Goal: Task Accomplishment & Management: Use online tool/utility

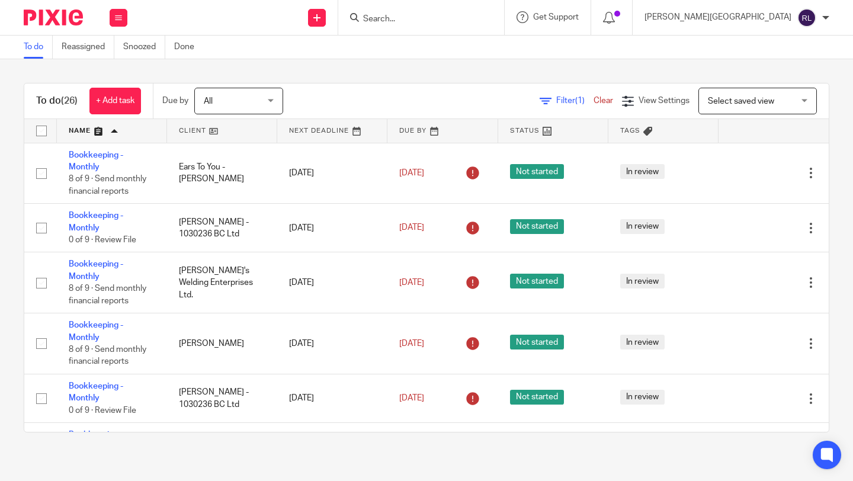
scroll to position [1279, 0]
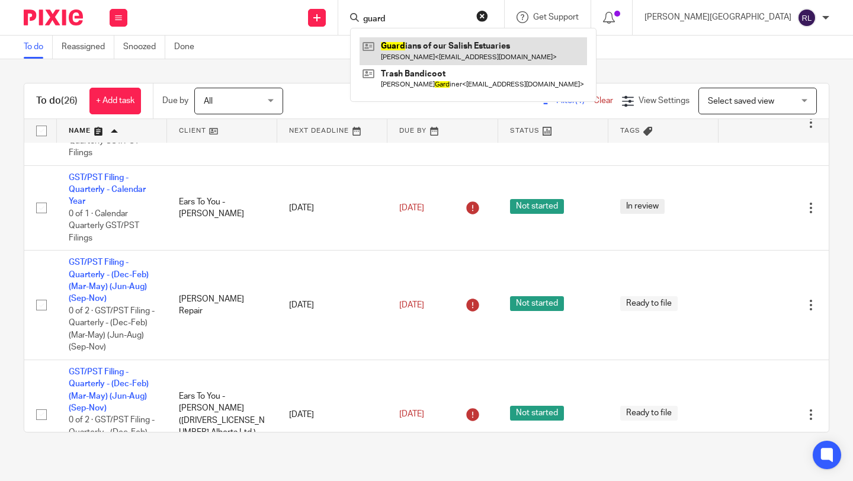
type input "guard"
click at [517, 46] on link at bounding box center [473, 50] width 227 height 27
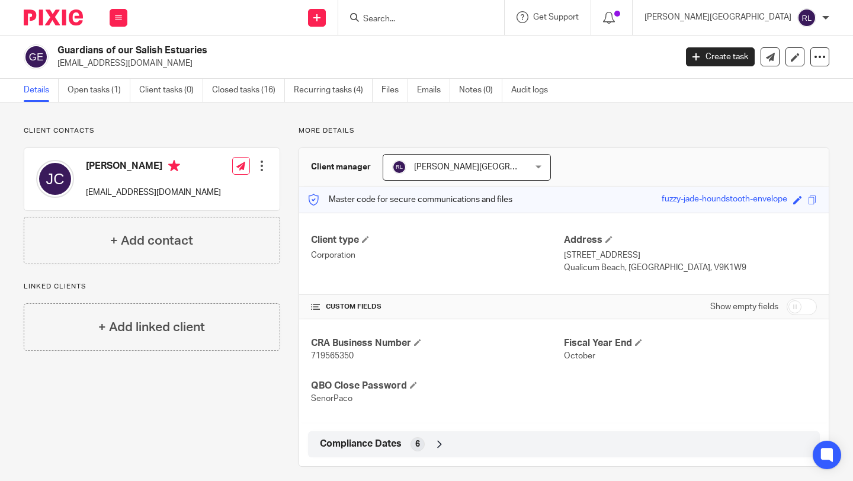
click at [341, 357] on span "719565350" at bounding box center [332, 356] width 43 height 8
copy span "719565350"
click at [342, 350] on p "719565350" at bounding box center [437, 356] width 253 height 12
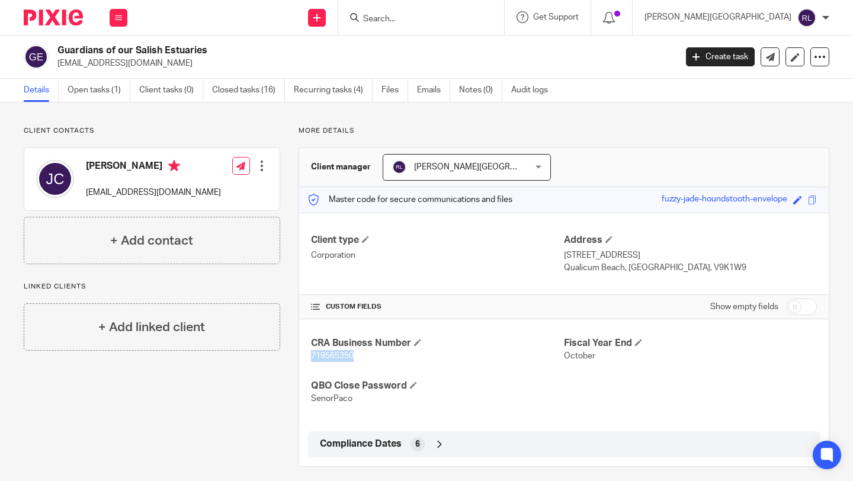
click at [342, 352] on span "719565350" at bounding box center [332, 356] width 43 height 8
click at [94, 95] on link "Open tasks (1)" at bounding box center [99, 90] width 63 height 23
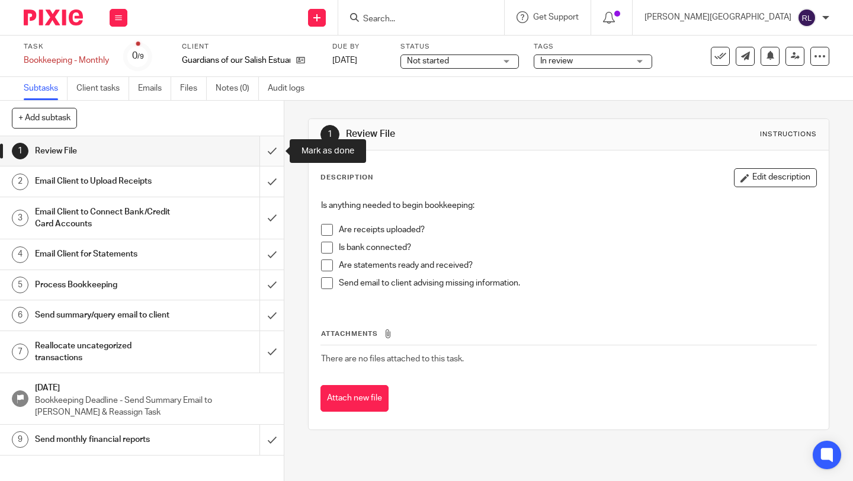
click at [271, 150] on input "submit" at bounding box center [142, 151] width 284 height 30
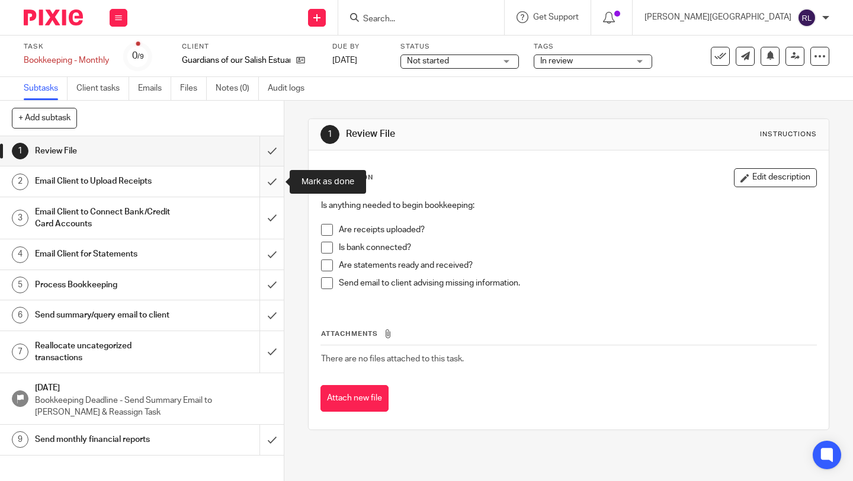
click at [270, 184] on input "submit" at bounding box center [142, 181] width 284 height 30
drag, startPoint x: 269, startPoint y: 213, endPoint x: 269, endPoint y: 226, distance: 13.6
click at [269, 213] on input "submit" at bounding box center [142, 218] width 284 height 42
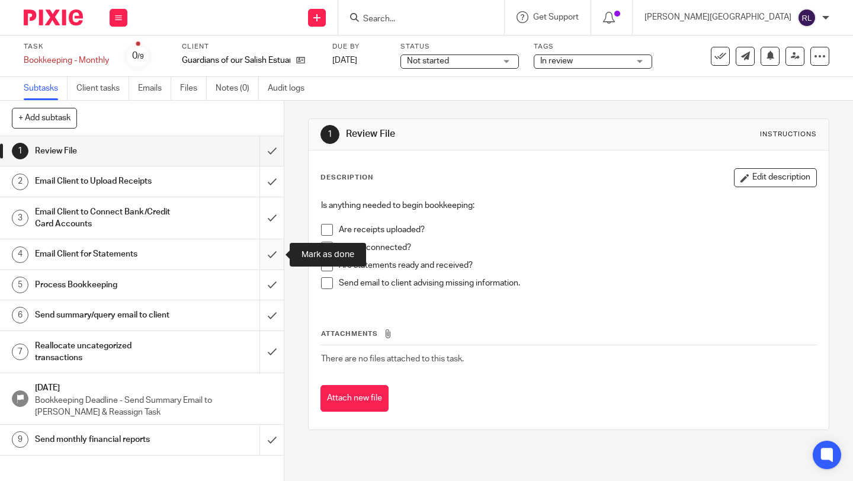
click at [269, 246] on input "submit" at bounding box center [142, 254] width 284 height 30
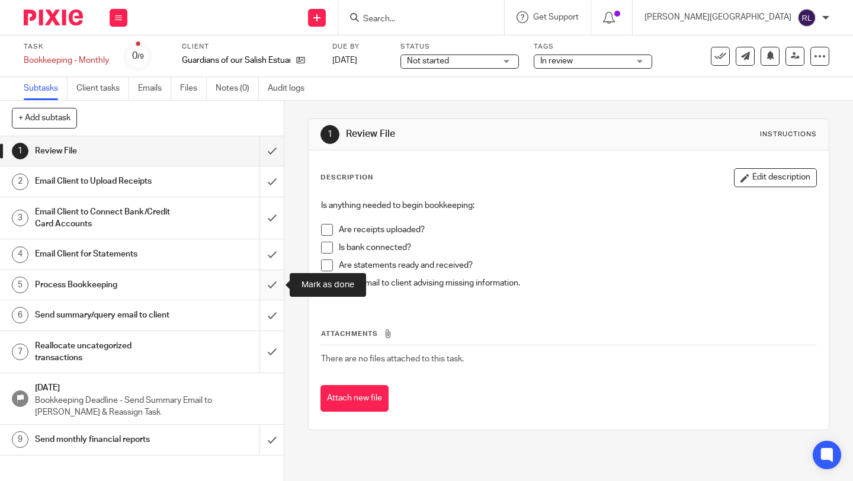
click at [272, 280] on input "submit" at bounding box center [142, 285] width 284 height 30
click at [271, 322] on input "submit" at bounding box center [142, 315] width 284 height 30
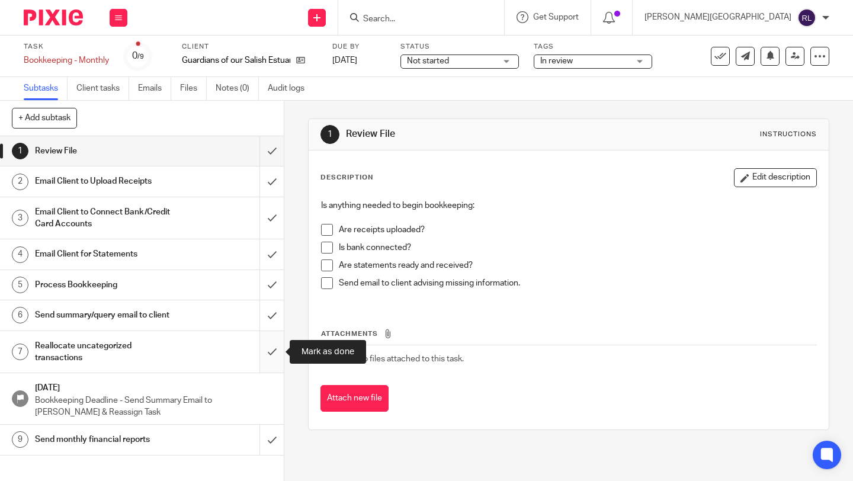
click at [271, 346] on input "submit" at bounding box center [142, 352] width 284 height 42
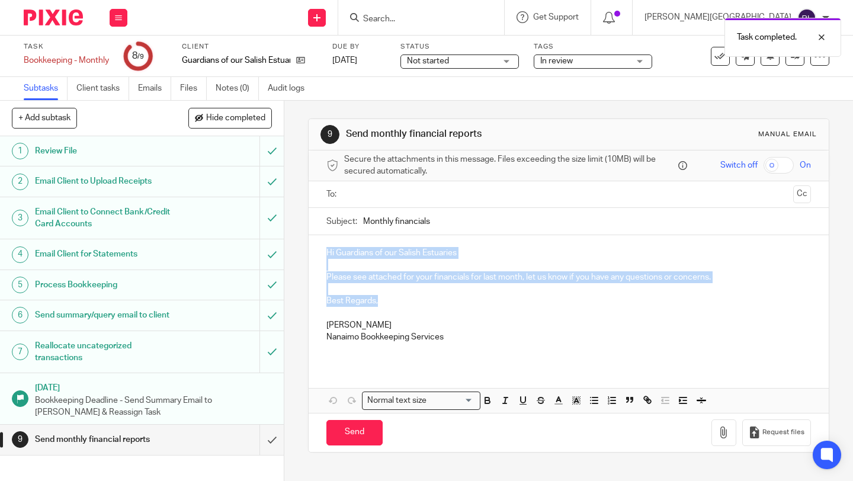
drag, startPoint x: 389, startPoint y: 303, endPoint x: 309, endPoint y: 249, distance: 95.9
click at [309, 249] on div "Hi Guardians of our Salish Estuaries Please see attached for your financials fo…" at bounding box center [569, 299] width 520 height 129
copy div "Hi Guardians of our Salish Estuaries Please see attached for your financials fo…"
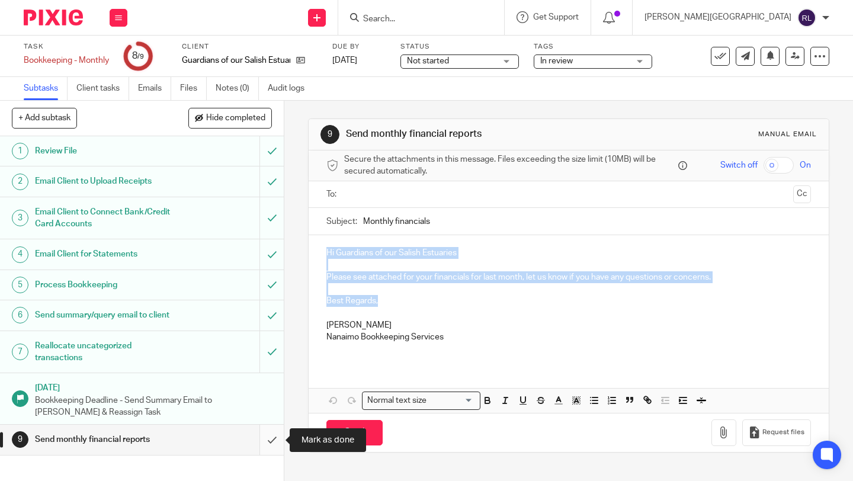
click at [270, 442] on input "submit" at bounding box center [142, 440] width 284 height 30
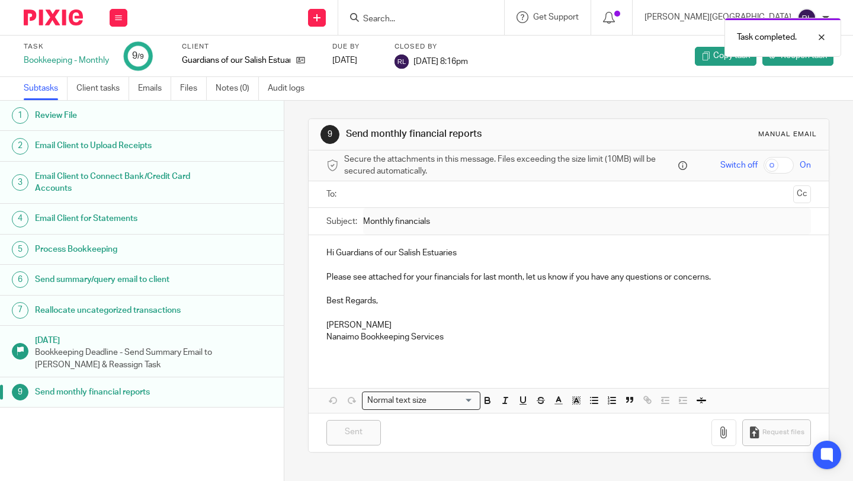
click at [75, 26] on div at bounding box center [49, 17] width 98 height 35
click at [68, 21] on img at bounding box center [53, 17] width 59 height 16
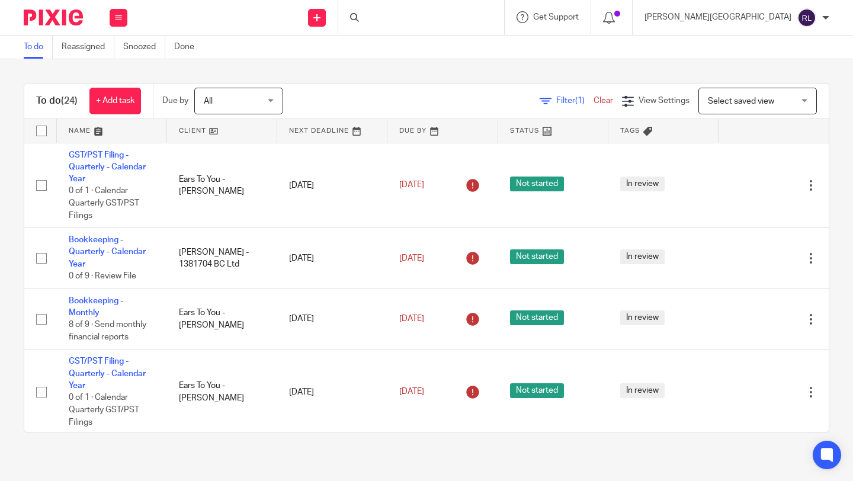
click at [99, 129] on link at bounding box center [112, 131] width 110 height 24
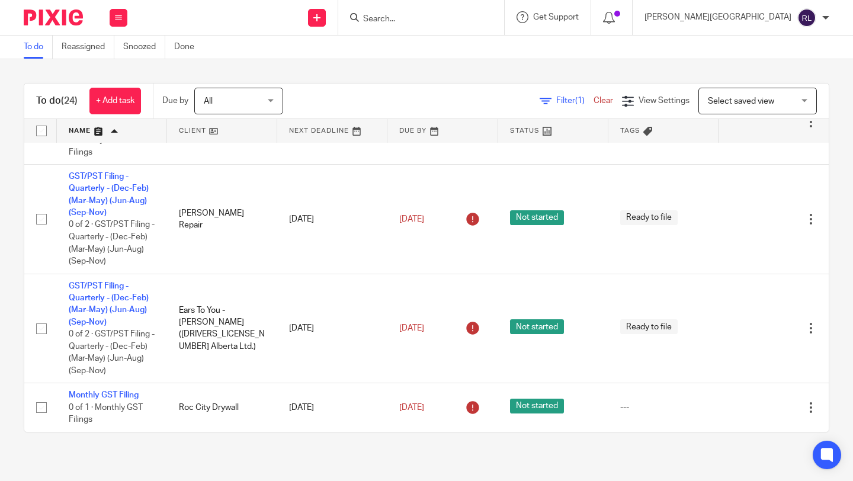
scroll to position [1345, 0]
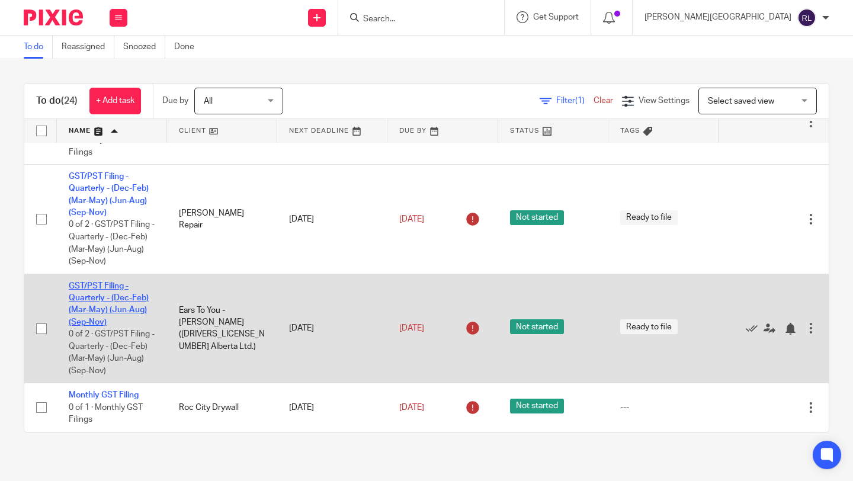
click at [108, 299] on link "GST/PST Filing - Quarterly - (Dec-Feb) (Mar-May) (Jun-Aug) (Sep-Nov)" at bounding box center [109, 304] width 80 height 44
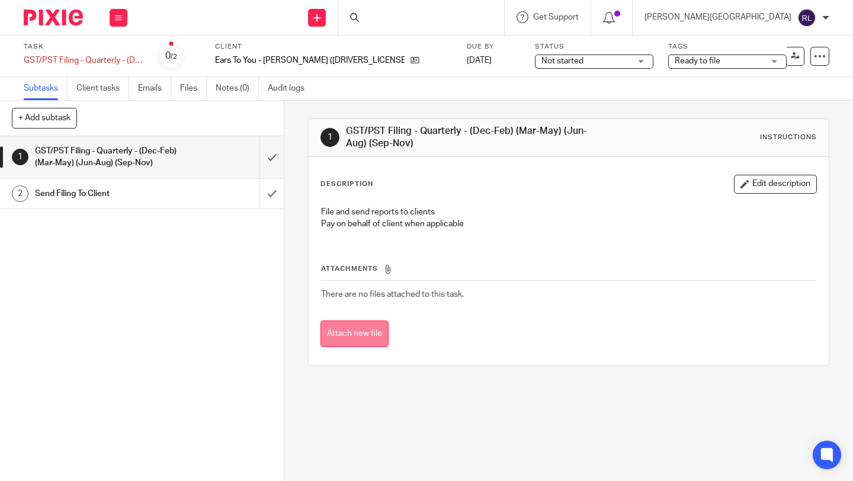
click at [368, 331] on button "Attach new file" at bounding box center [354, 333] width 68 height 27
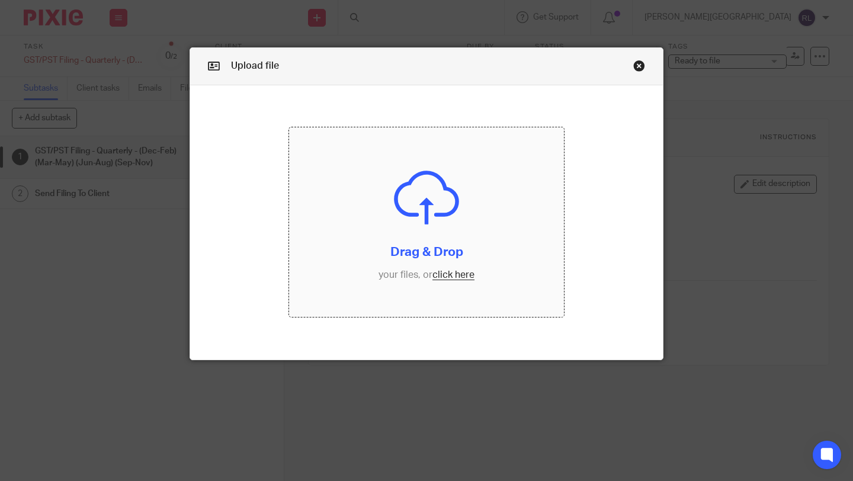
click at [452, 272] on input "file" at bounding box center [426, 222] width 275 height 190
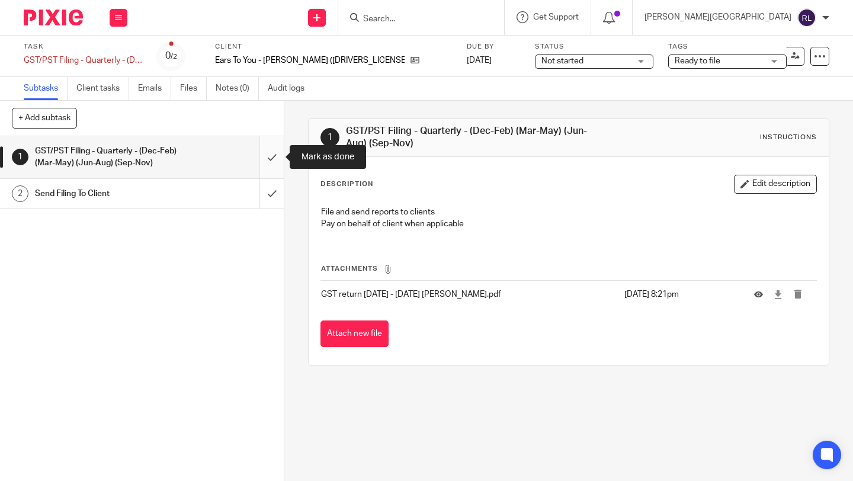
click at [265, 158] on input "submit" at bounding box center [142, 157] width 284 height 42
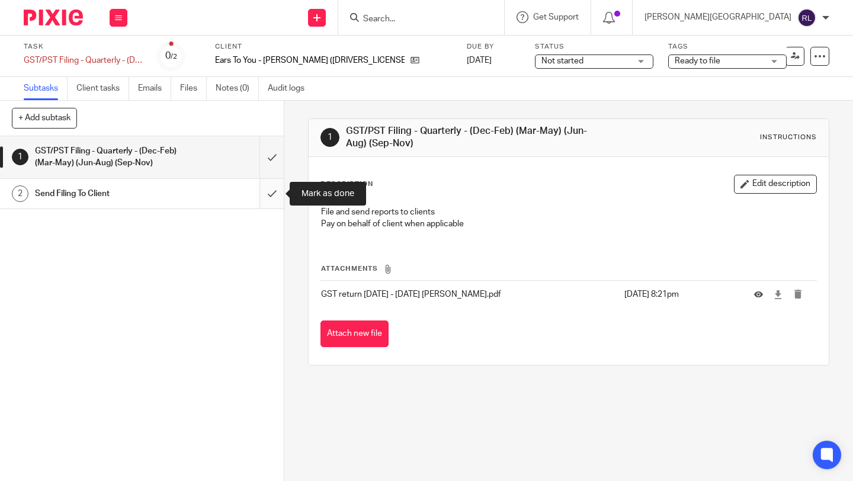
click at [270, 197] on input "submit" at bounding box center [142, 194] width 284 height 30
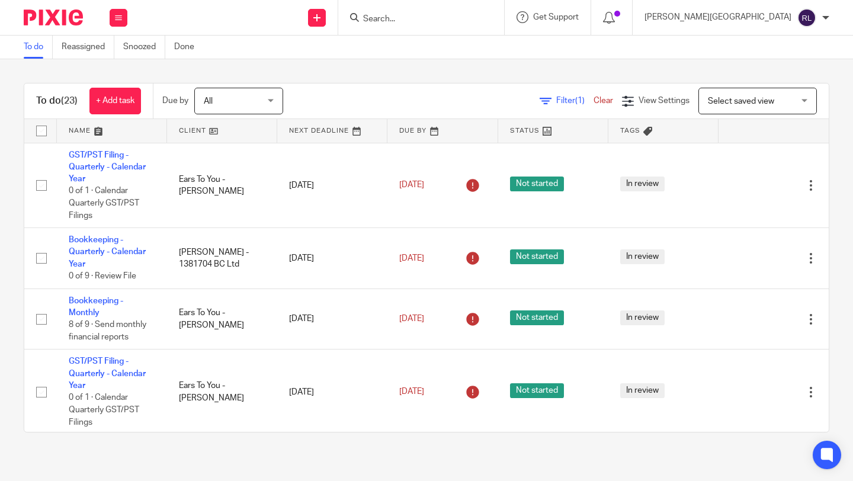
click at [98, 133] on link at bounding box center [112, 131] width 110 height 24
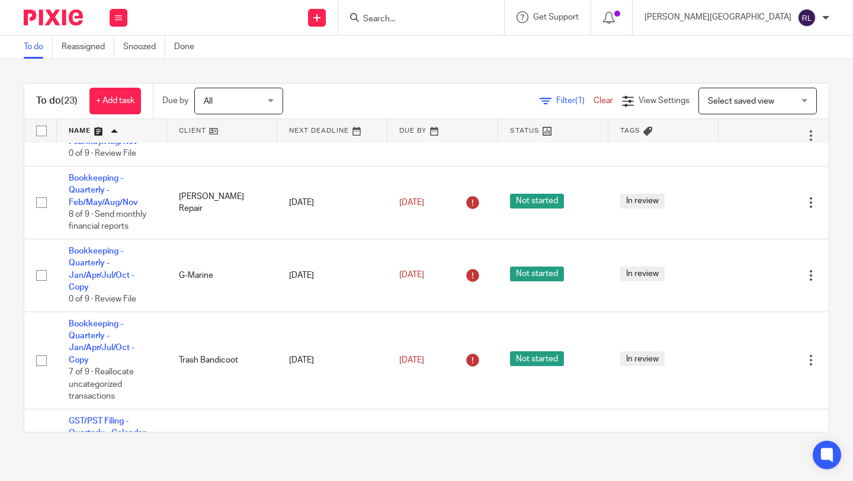
scroll to position [1233, 0]
